Goal: Task Accomplishment & Management: Use online tool/utility

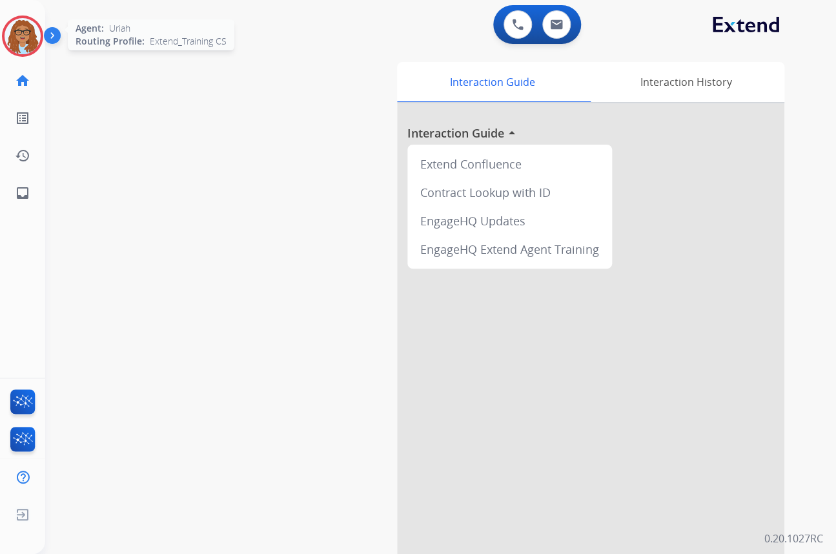
click at [38, 36] on img at bounding box center [23, 36] width 36 height 36
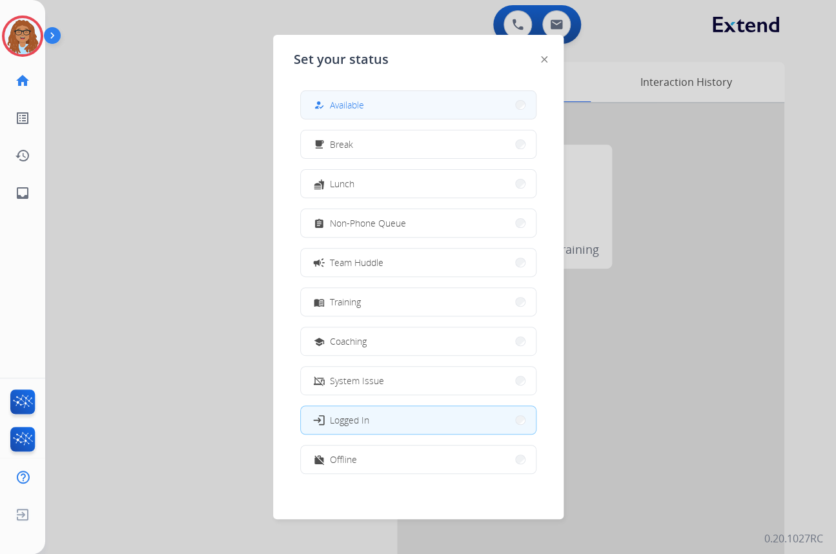
click at [383, 111] on button "how_to_reg Available" at bounding box center [418, 105] width 235 height 28
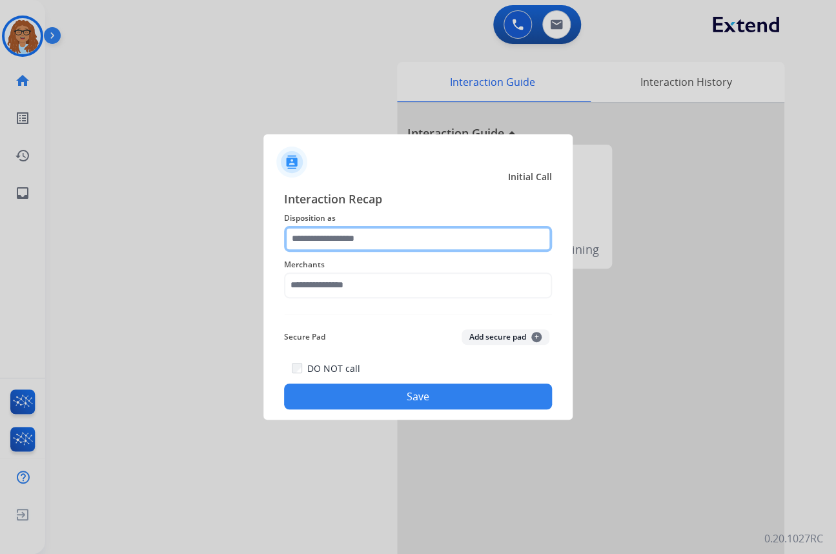
click at [375, 230] on input "text" at bounding box center [418, 239] width 268 height 26
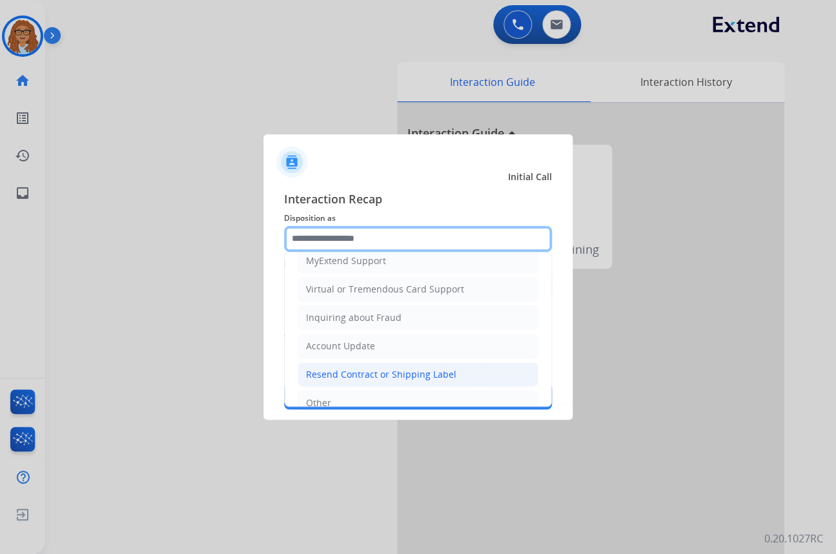
scroll to position [199, 0]
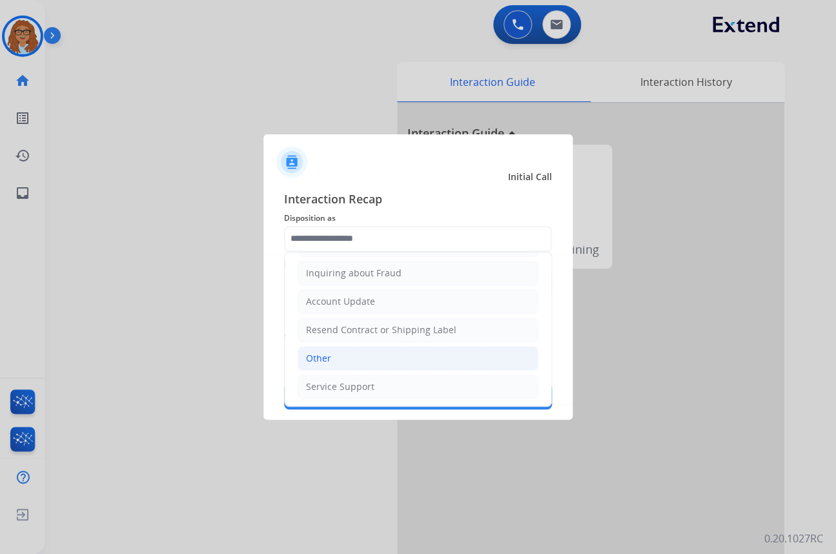
click at [337, 361] on li "Other" at bounding box center [418, 358] width 241 height 25
type input "*****"
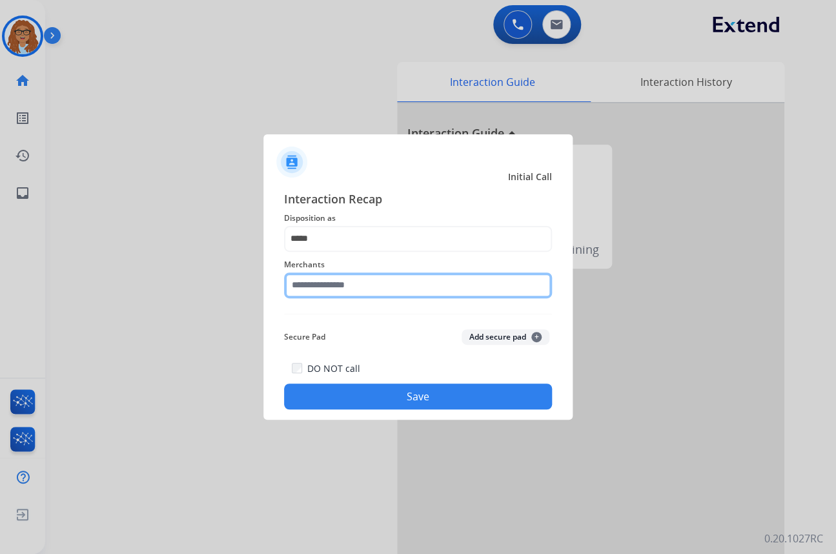
click at [337, 292] on input "text" at bounding box center [418, 285] width 268 height 26
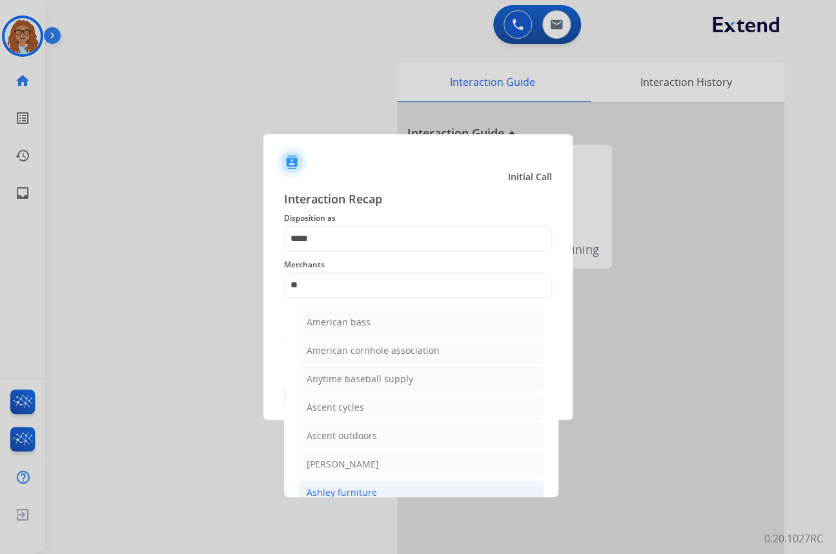
click at [335, 490] on div "Ashley furniture" at bounding box center [342, 492] width 70 height 13
type input "**********"
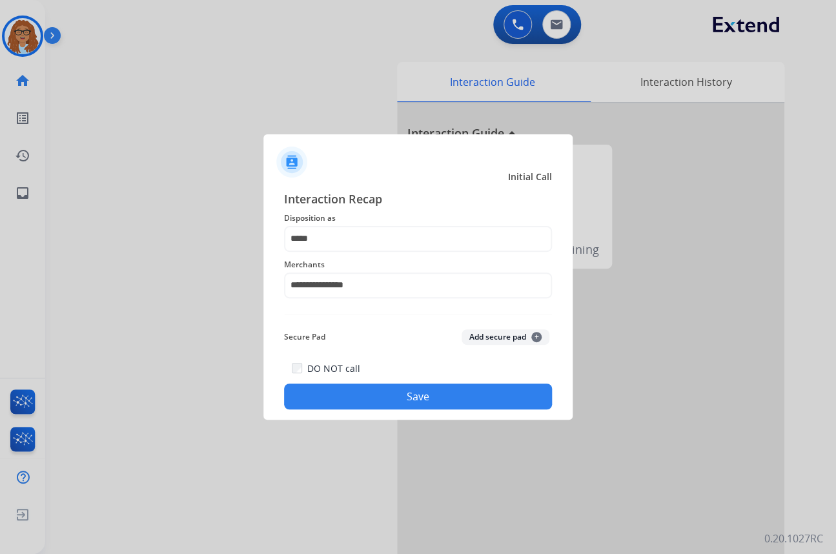
click at [385, 399] on button "Save" at bounding box center [418, 396] width 268 height 26
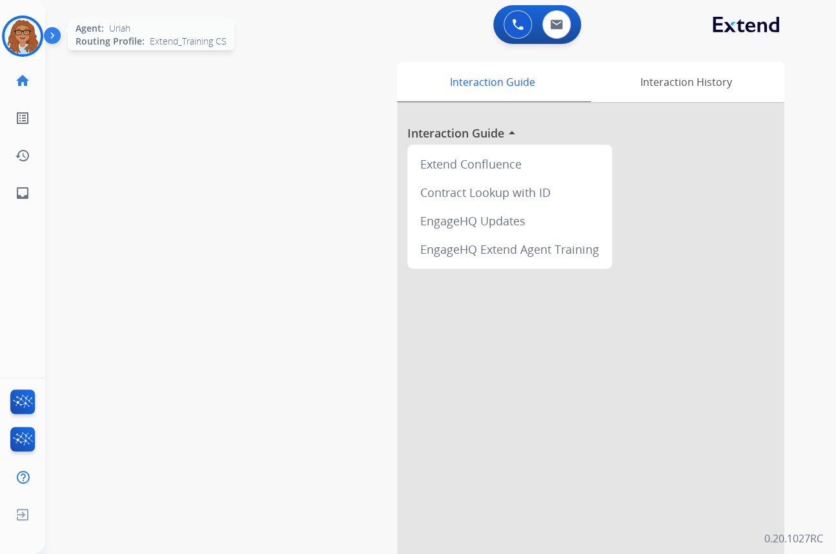
click at [23, 39] on img at bounding box center [23, 36] width 36 height 36
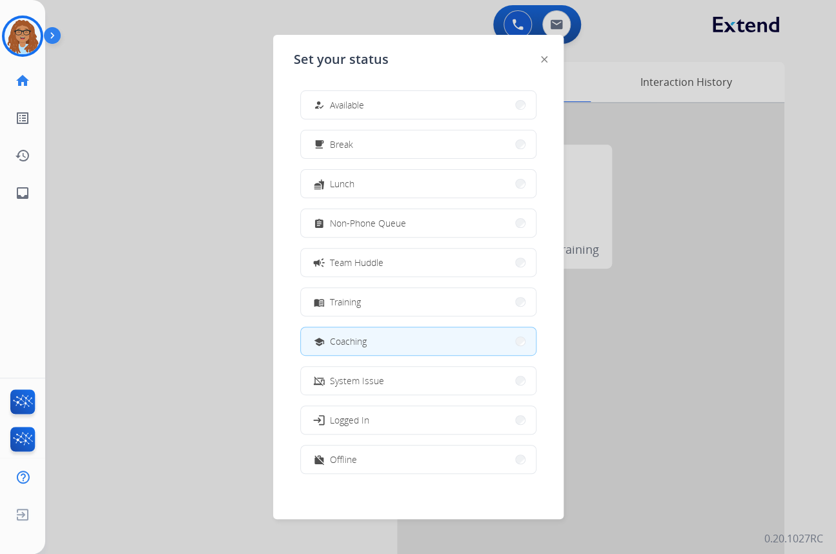
click at [373, 338] on button "school Coaching" at bounding box center [418, 341] width 235 height 28
